Goal: Task Accomplishment & Management: Manage account settings

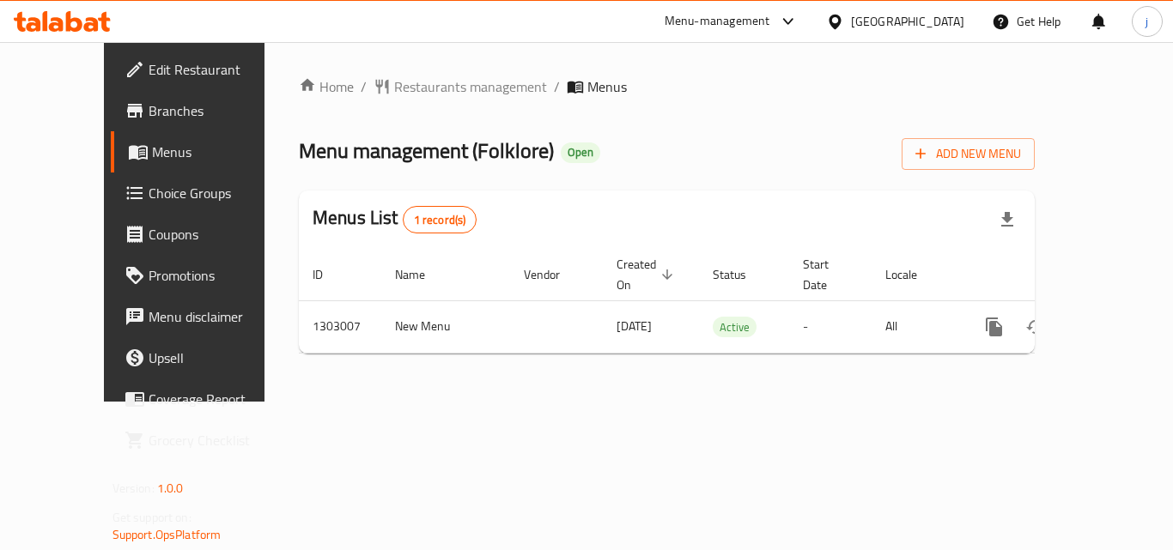
click at [872, 31] on div "[GEOGRAPHIC_DATA]" at bounding box center [907, 21] width 113 height 19
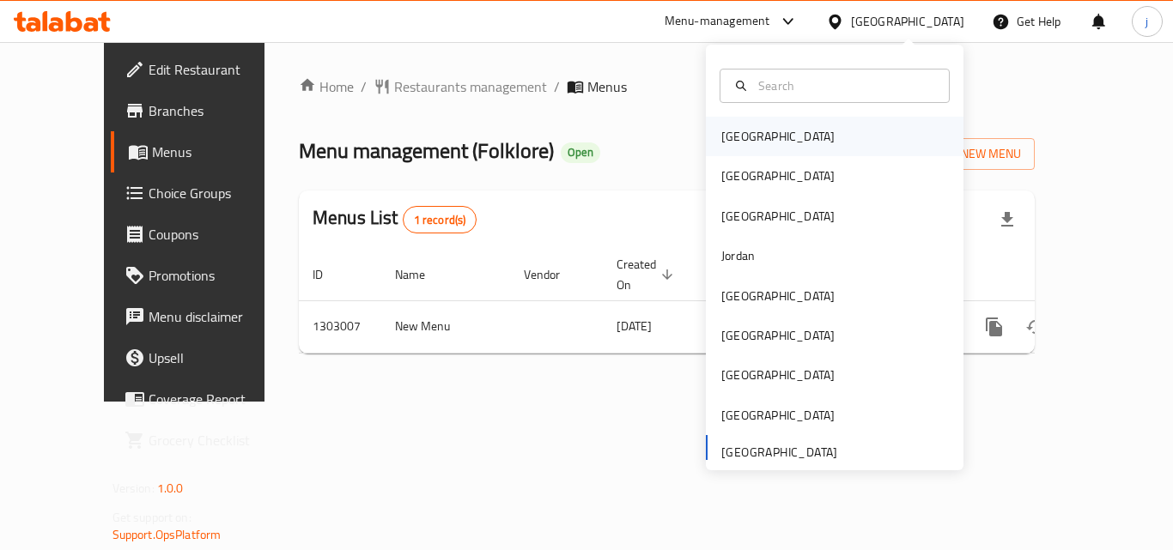
click at [781, 137] on div "[GEOGRAPHIC_DATA]" at bounding box center [835, 137] width 258 height 40
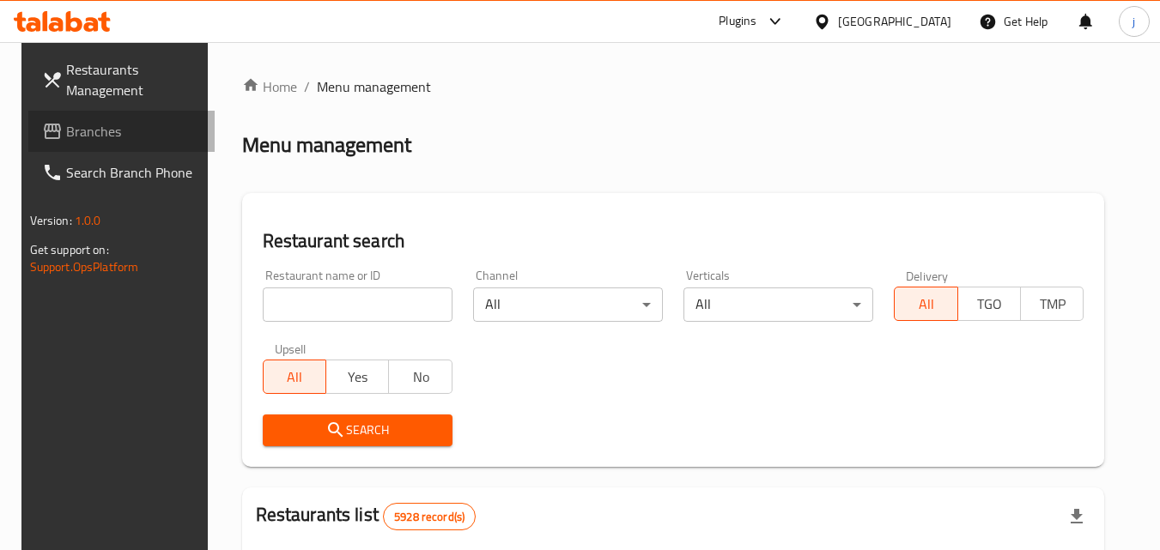
click at [151, 132] on span "Branches" at bounding box center [134, 131] width 136 height 21
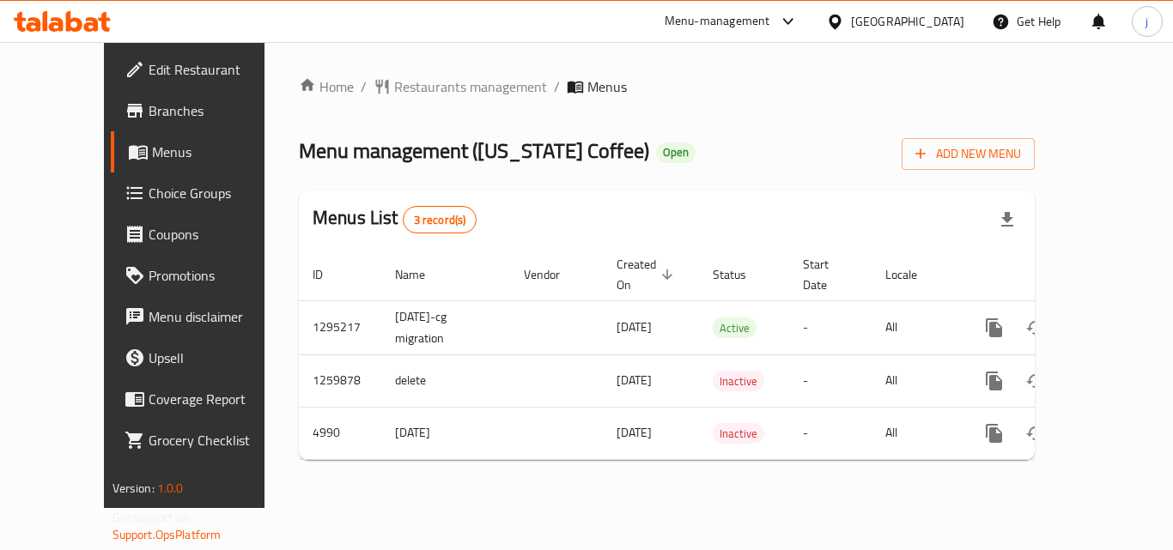
drag, startPoint x: 109, startPoint y: 61, endPoint x: 109, endPoint y: 76, distance: 14.6
click at [149, 61] on span "Edit Restaurant" at bounding box center [217, 69] width 137 height 21
